Goal: Task Accomplishment & Management: Manage account settings

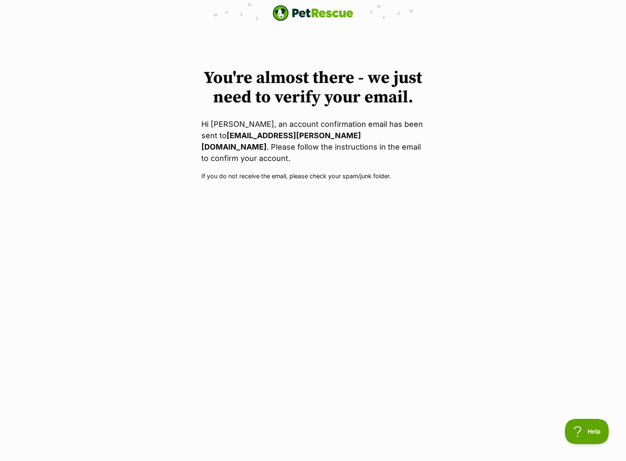
click at [198, 26] on body "PetRescue home You're almost there - we just need to verify your email. Hi Celi…" at bounding box center [313, 90] width 626 height 181
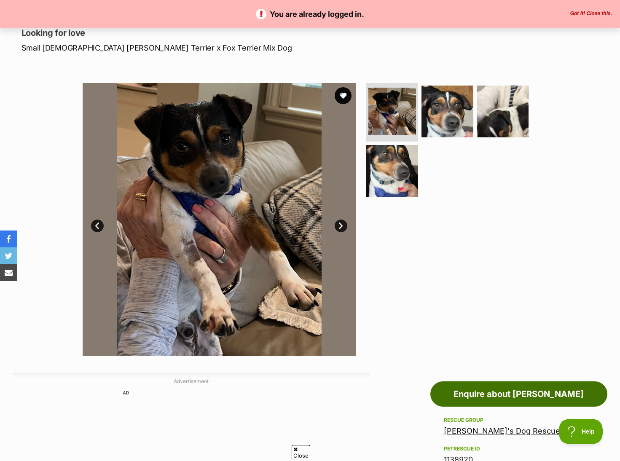
scroll to position [90, 0]
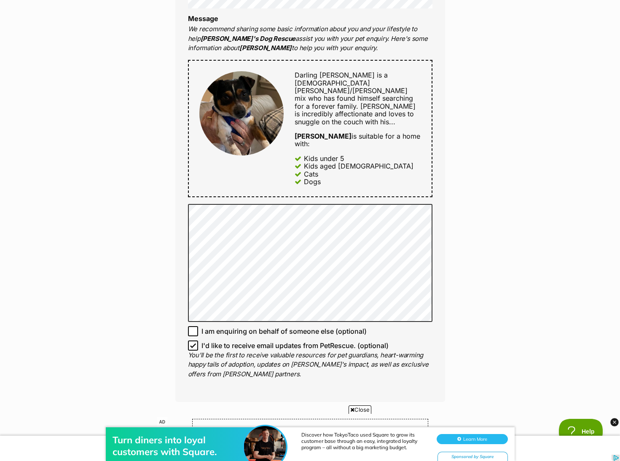
scroll to position [421, 0]
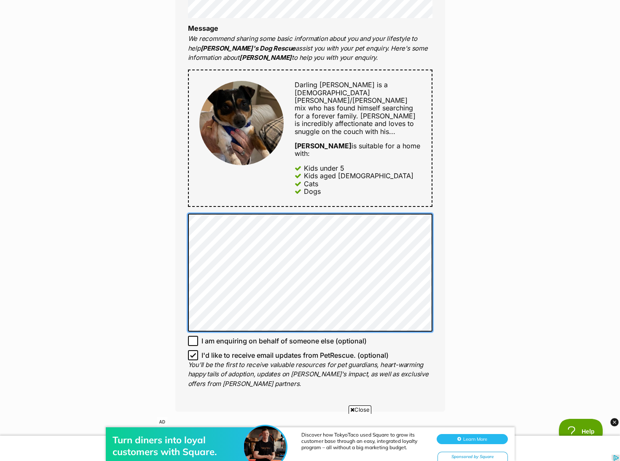
click at [184, 244] on div "Full name Celia Ng Email We require this to be able to send you communications …" at bounding box center [310, 128] width 270 height 566
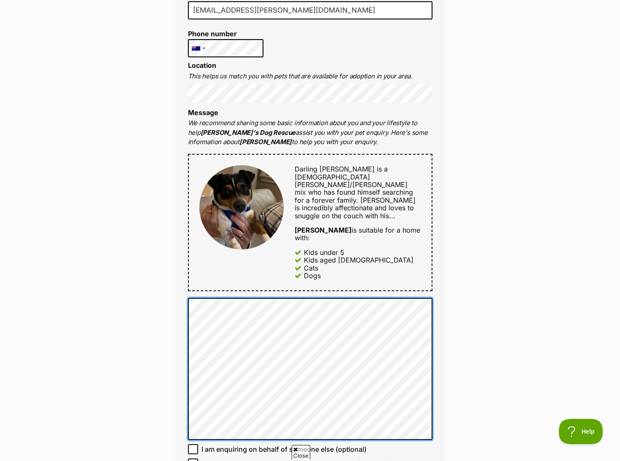
scroll to position [590, 0]
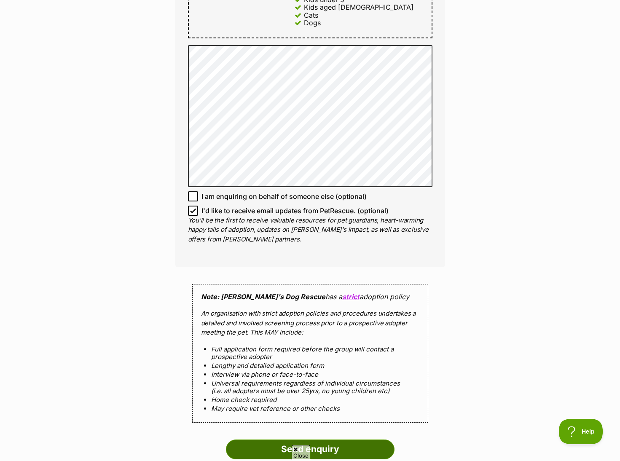
click at [298, 440] on input "Send enquiry" at bounding box center [310, 449] width 169 height 19
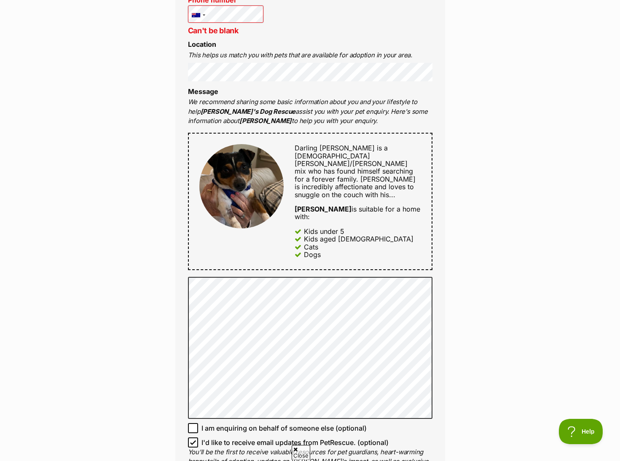
scroll to position [674, 0]
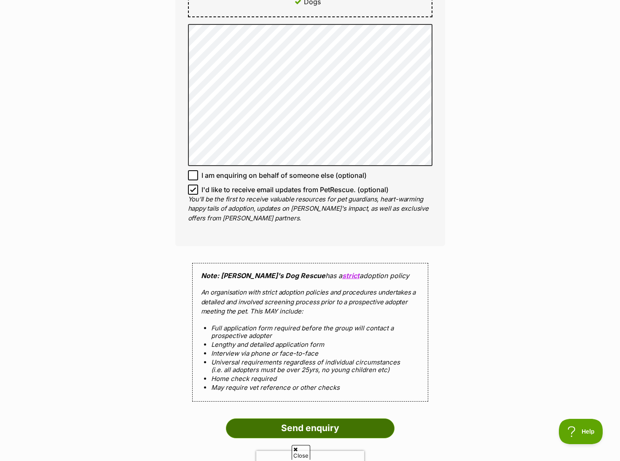
click at [334, 419] on input "Send enquiry" at bounding box center [310, 428] width 169 height 19
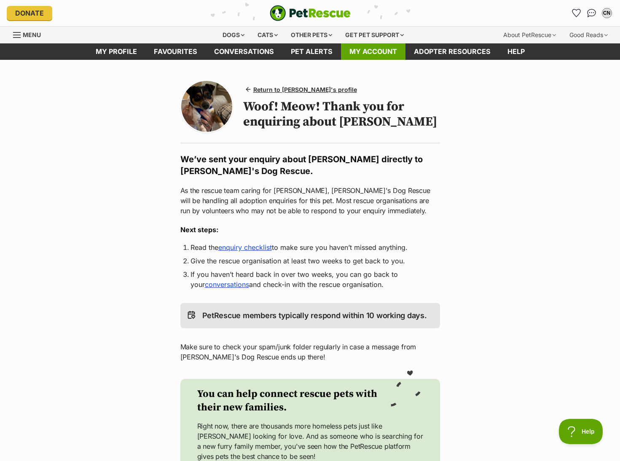
click at [373, 49] on link "My account" at bounding box center [373, 51] width 64 height 16
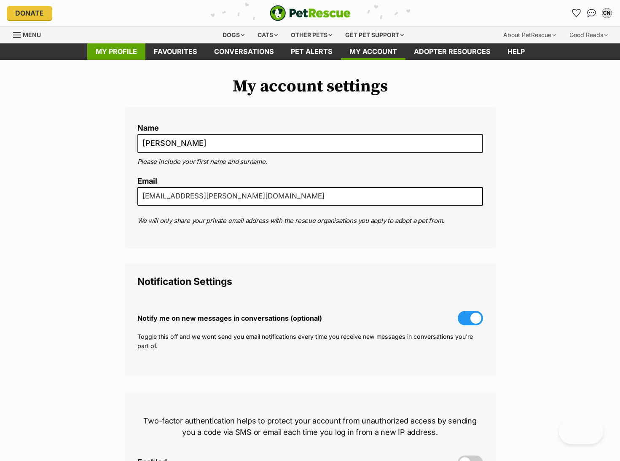
click at [108, 50] on link "My profile" at bounding box center [116, 51] width 58 height 16
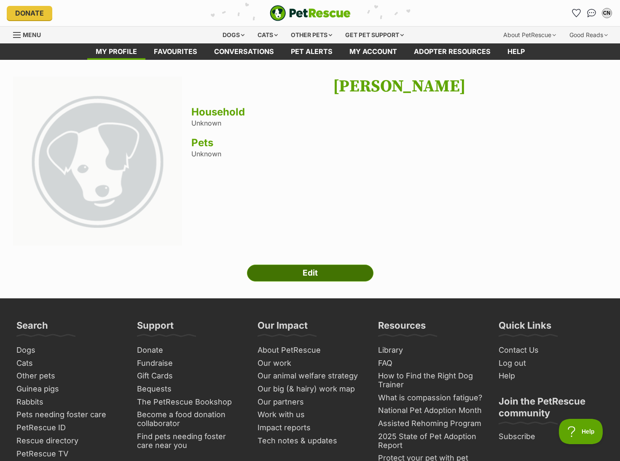
click at [297, 269] on link "Edit" at bounding box center [310, 273] width 126 height 17
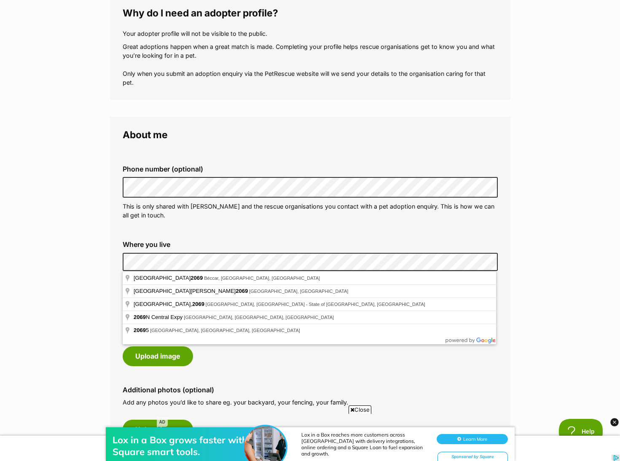
click at [272, 369] on div "Profile photo (optional) When you’re making new connections, it’s nice to be ab…" at bounding box center [310, 334] width 389 height 75
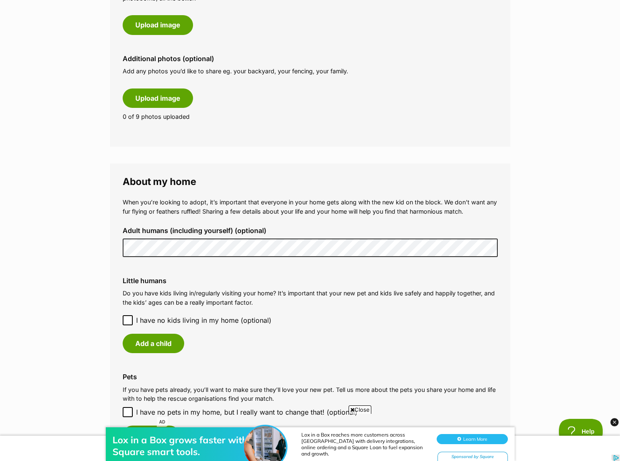
scroll to position [506, 0]
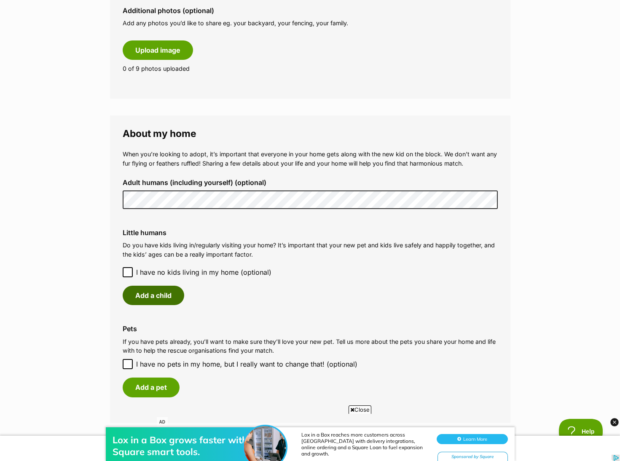
click at [153, 303] on button "Add a child" at bounding box center [154, 295] width 62 height 19
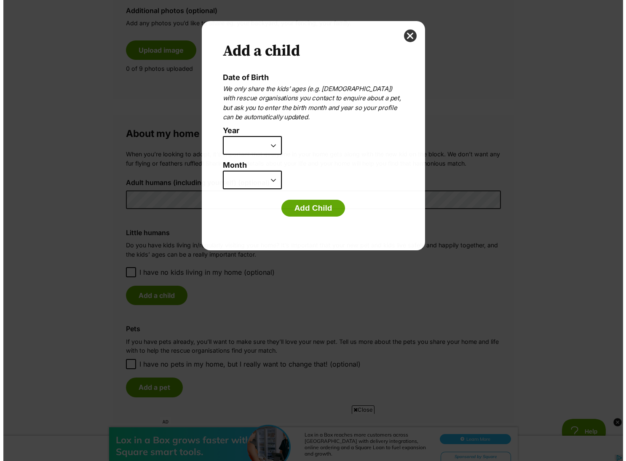
scroll to position [0, 0]
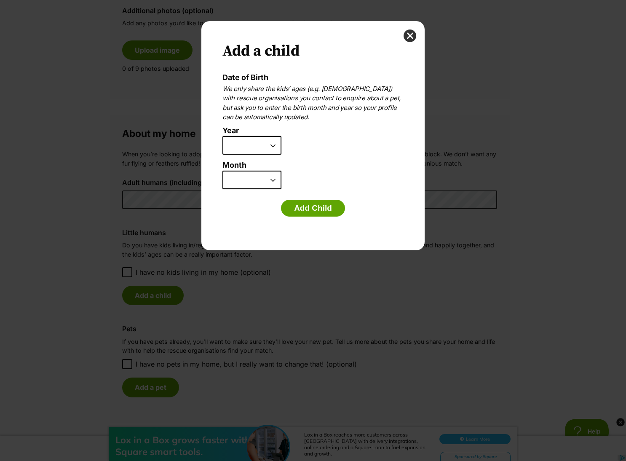
click at [253, 151] on select "2025 2024 2023 2022 2021 2020 2019 2018 2017 2016 2015 2014 2013 2012 2011 2010…" at bounding box center [252, 145] width 59 height 19
select select "2015"
click at [223, 136] on select "2025 2024 2023 2022 2021 2020 2019 2018 2017 2016 2015 2014 2013 2012 2011 2010…" at bounding box center [252, 145] width 59 height 19
click at [303, 207] on button "Add Child" at bounding box center [313, 208] width 64 height 17
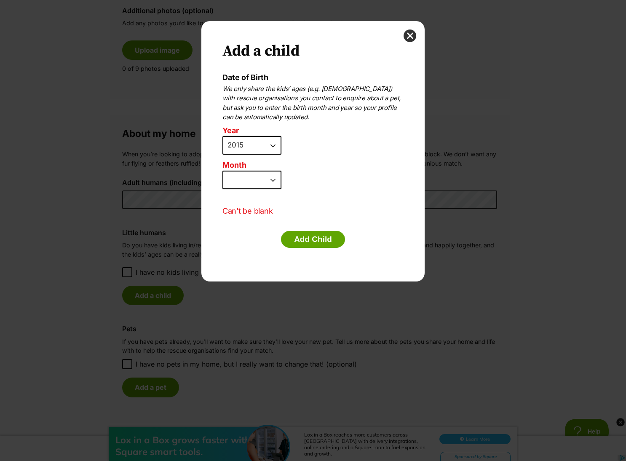
click at [271, 185] on select "January February March April May June July August September October November De…" at bounding box center [252, 180] width 59 height 19
select select "1"
click at [223, 171] on select "January February March April May June July August September October November De…" at bounding box center [252, 180] width 59 height 19
click at [296, 242] on button "Add Child" at bounding box center [313, 239] width 64 height 17
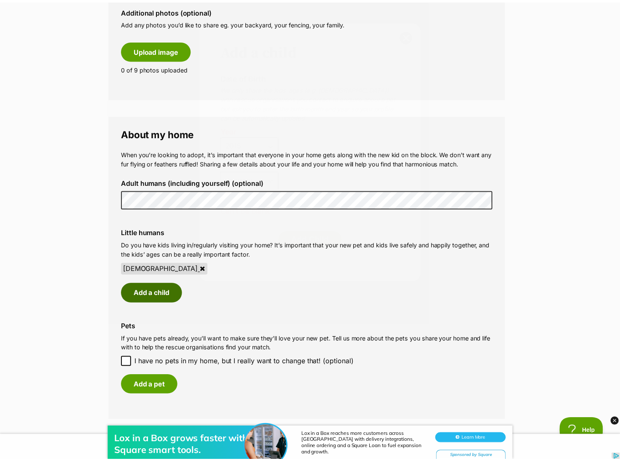
scroll to position [506, 0]
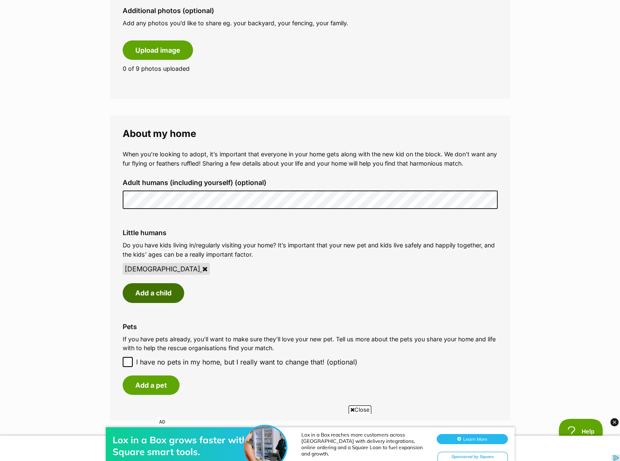
click at [162, 292] on button "Add a child" at bounding box center [154, 292] width 62 height 19
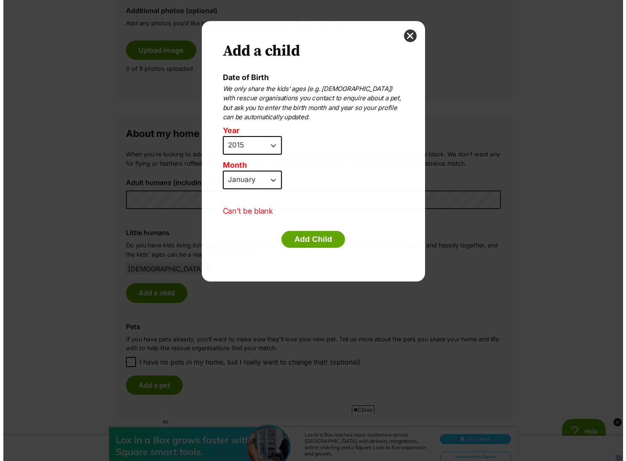
scroll to position [0, 0]
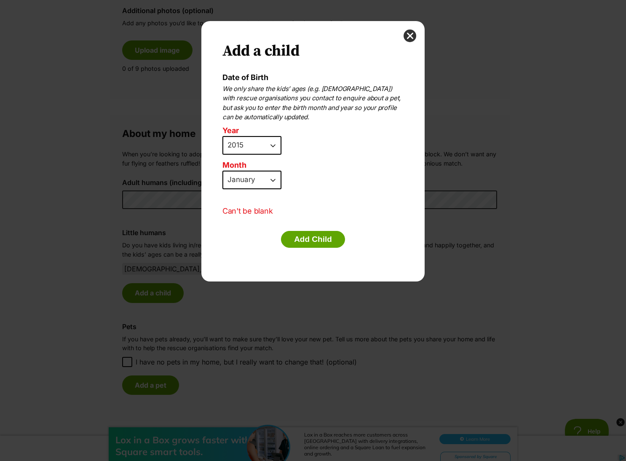
click at [271, 145] on select "2025 2024 2023 2022 2021 2020 2019 2018 2017 2016 2015 2014 2013 2012 2011 2010…" at bounding box center [252, 145] width 59 height 19
click at [223, 136] on select "2025 2024 2023 2022 2021 2020 2019 2018 2017 2016 2015 2014 2013 2012 2011 2010…" at bounding box center [252, 145] width 59 height 19
click at [316, 241] on button "Add Child" at bounding box center [313, 239] width 64 height 17
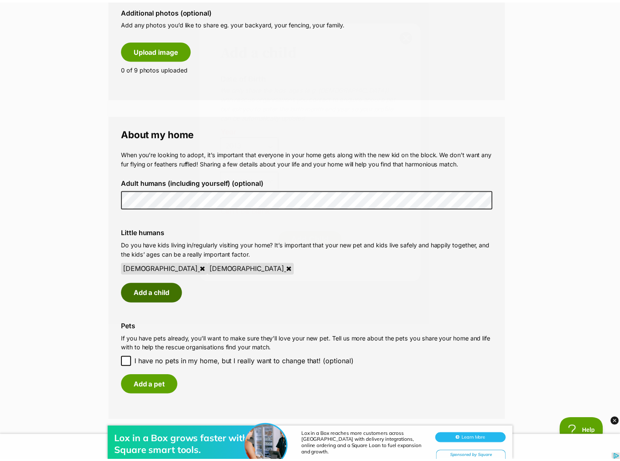
scroll to position [506, 0]
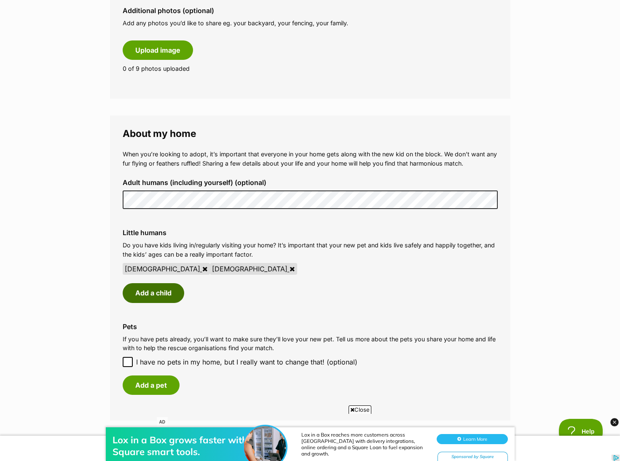
click at [170, 300] on button "Add a child" at bounding box center [154, 292] width 62 height 19
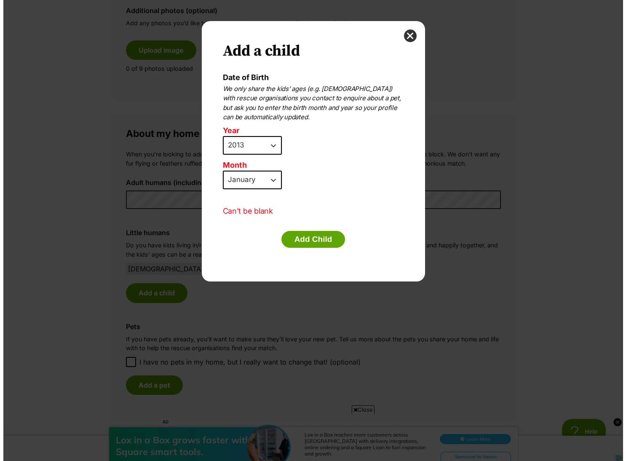
scroll to position [0, 0]
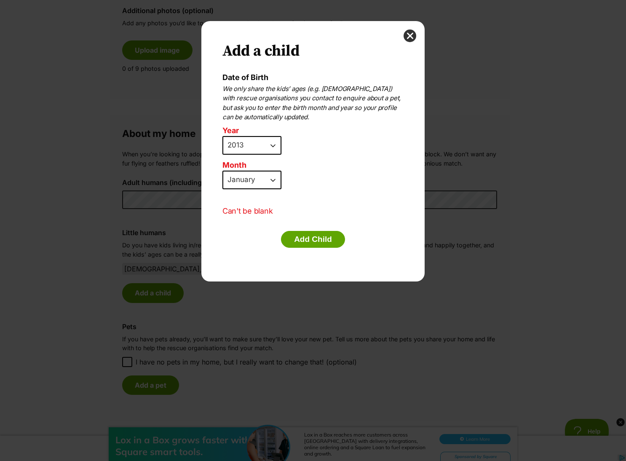
click at [271, 146] on select "2025 2024 2023 2022 2021 2020 2019 2018 2017 2016 2015 2014 2013 2012 2011 2010…" at bounding box center [252, 145] width 59 height 19
select select "2007"
click at [223, 136] on select "2025 2024 2023 2022 2021 2020 2019 2018 2017 2016 2015 2014 2013 2012 2011 2010…" at bounding box center [252, 145] width 59 height 19
click at [316, 241] on button "Add Child" at bounding box center [313, 239] width 64 height 17
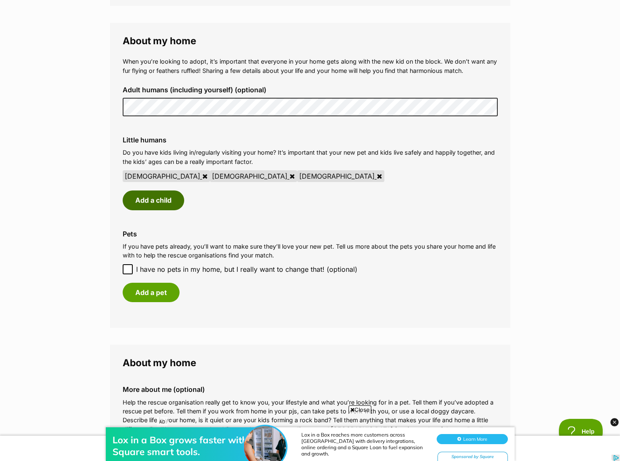
scroll to position [632, 0]
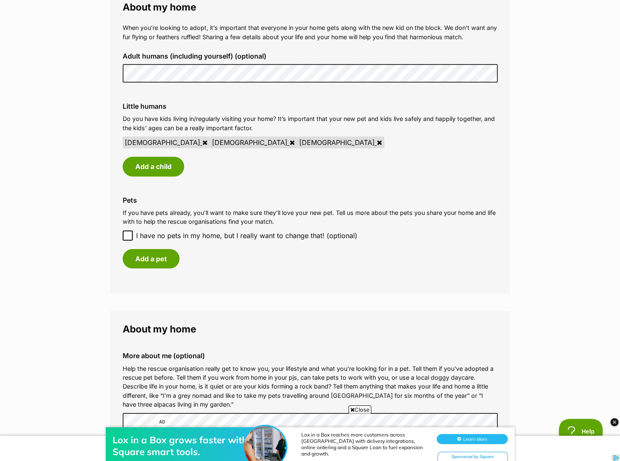
click at [127, 234] on icon at bounding box center [128, 236] width 6 height 6
click at [127, 234] on input "I have no pets in my home, but I really want to change that! (optional)" at bounding box center [128, 236] width 10 height 10
checkbox input "true"
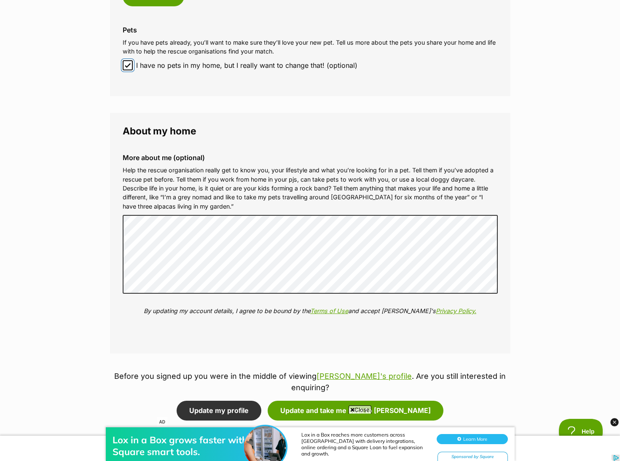
scroll to position [885, 0]
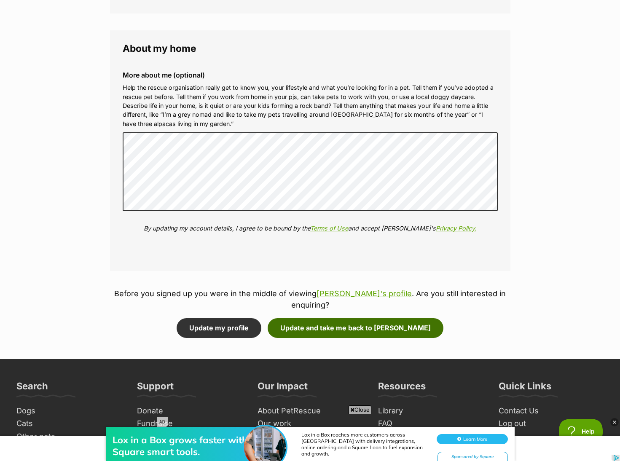
click at [306, 321] on button "Update and take me back to Charlie" at bounding box center [356, 327] width 176 height 19
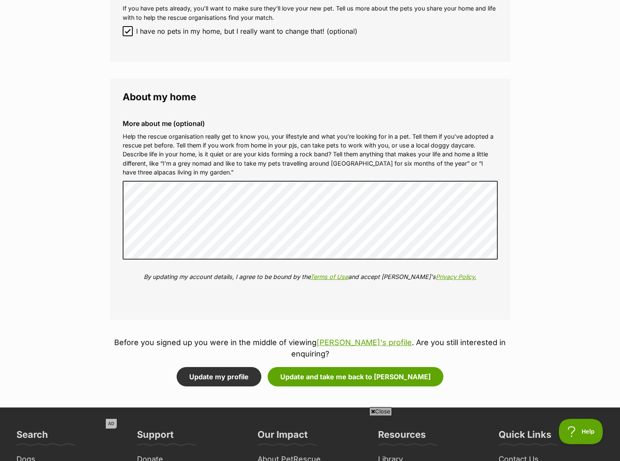
scroll to position [885, 0]
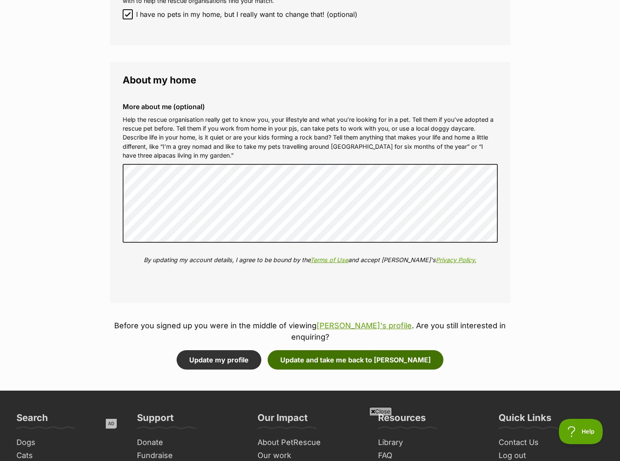
click at [342, 351] on button "Update and take me back to [PERSON_NAME]" at bounding box center [356, 359] width 176 height 19
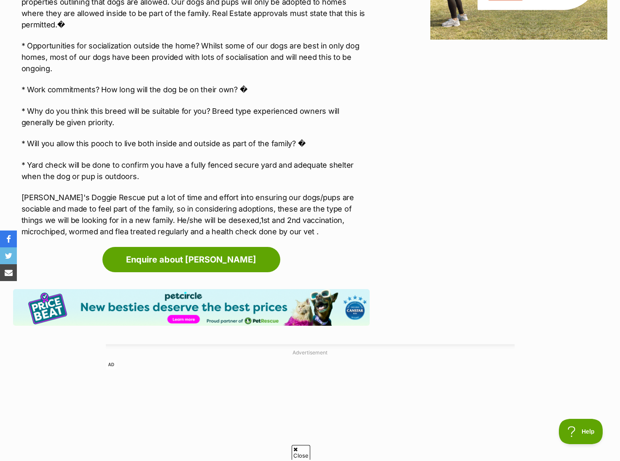
scroll to position [1138, 0]
